Goal: Task Accomplishment & Management: Use online tool/utility

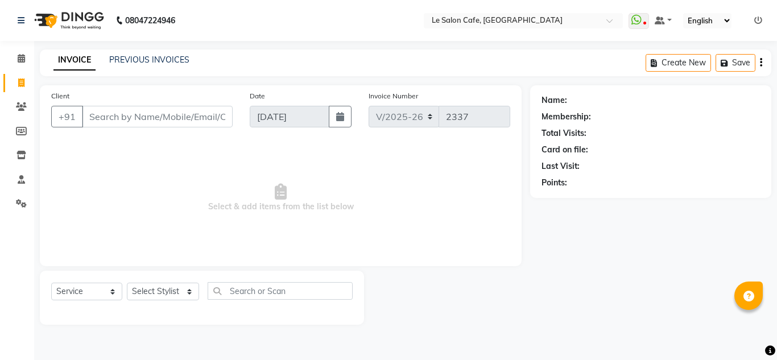
select select "594"
select select "service"
click at [759, 20] on icon at bounding box center [758, 20] width 8 height 8
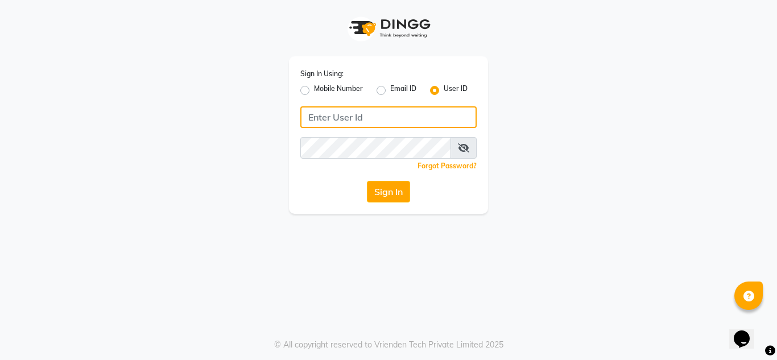
click at [346, 115] on input "Username" at bounding box center [388, 117] width 176 height 22
type input "lesaloncafe"
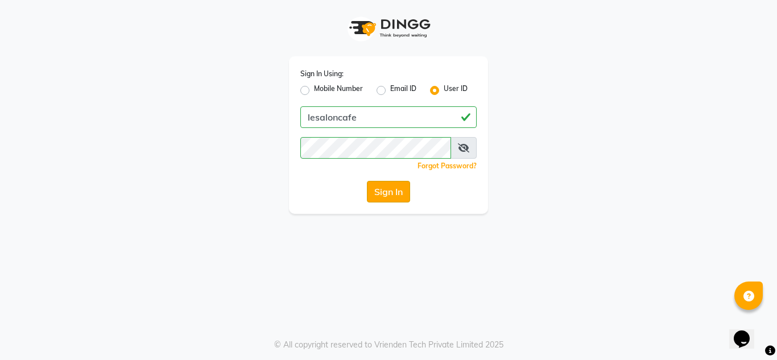
click at [384, 189] on button "Sign In" at bounding box center [388, 192] width 43 height 22
